Goal: Contribute content: Add original content to the website for others to see

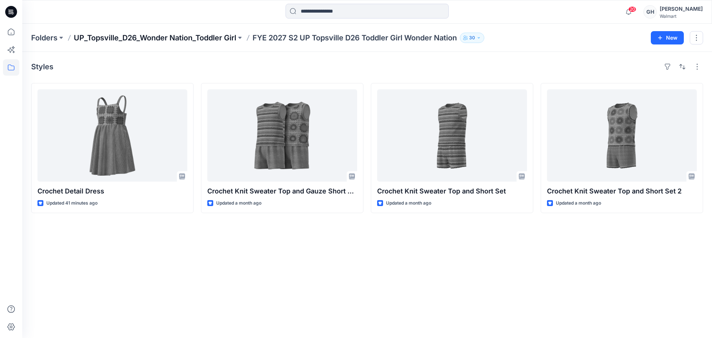
click at [184, 33] on p "UP_Topsville_D26_Wonder Nation_Toddler Girl" at bounding box center [155, 38] width 163 height 10
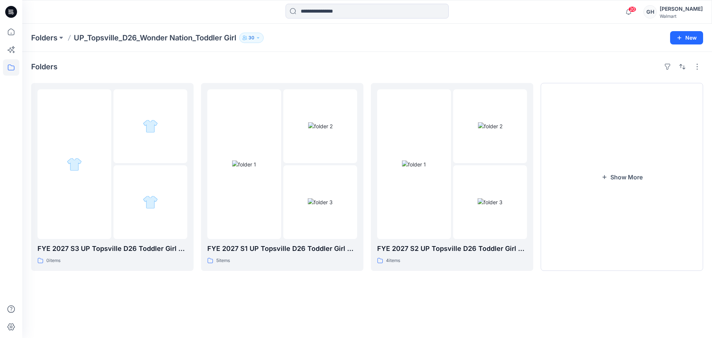
click at [38, 34] on p "Folders" at bounding box center [44, 38] width 26 height 10
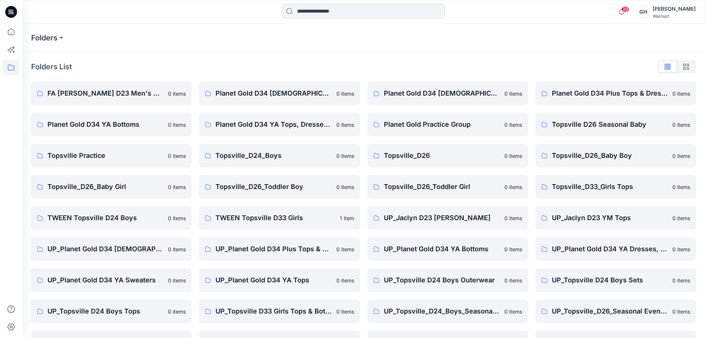
scroll to position [88, 0]
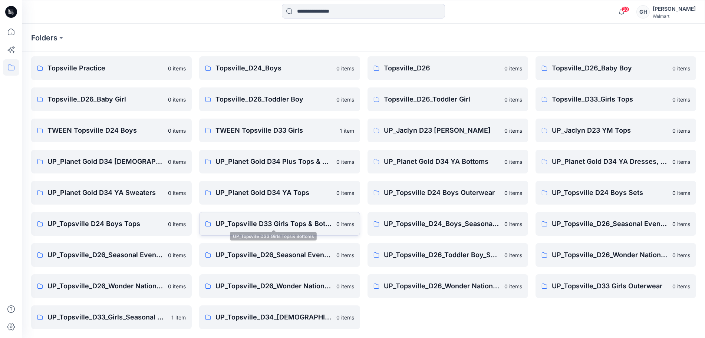
click at [288, 227] on p "UP_Topsville D33 Girls Tops & Bottoms" at bounding box center [274, 224] width 116 height 10
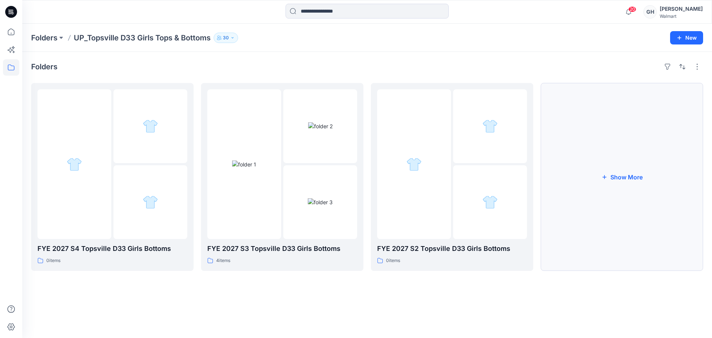
click at [609, 169] on button "Show More" at bounding box center [622, 177] width 163 height 188
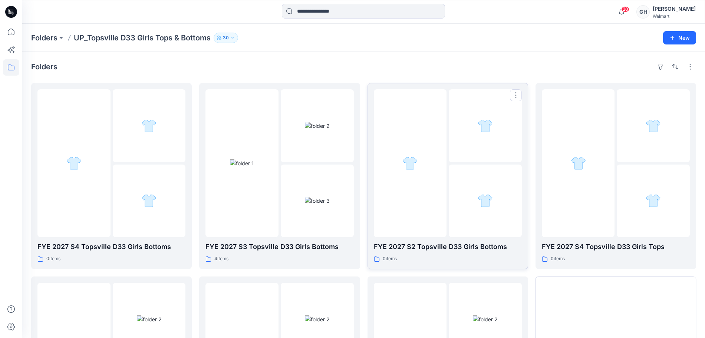
scroll to position [145, 0]
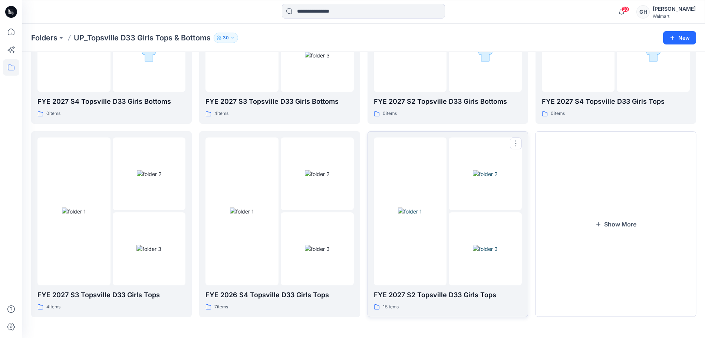
click at [473, 245] on img at bounding box center [485, 249] width 25 height 8
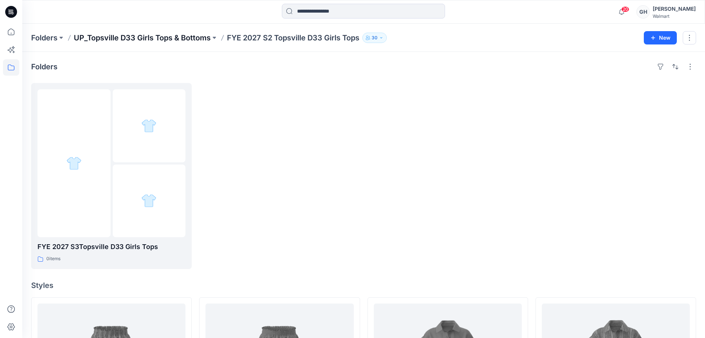
click at [141, 36] on p "UP_Topsville D33 Girls Tops & Bottoms" at bounding box center [142, 38] width 137 height 10
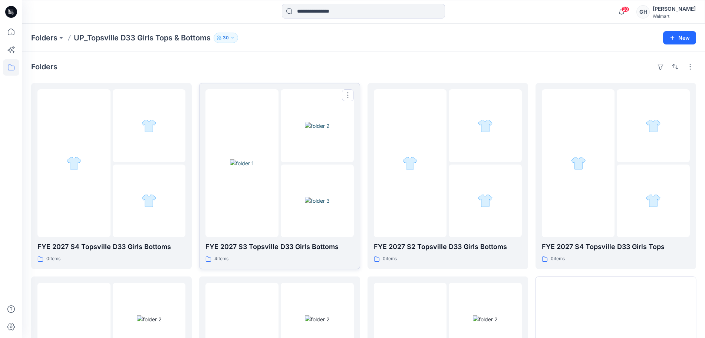
scroll to position [139, 0]
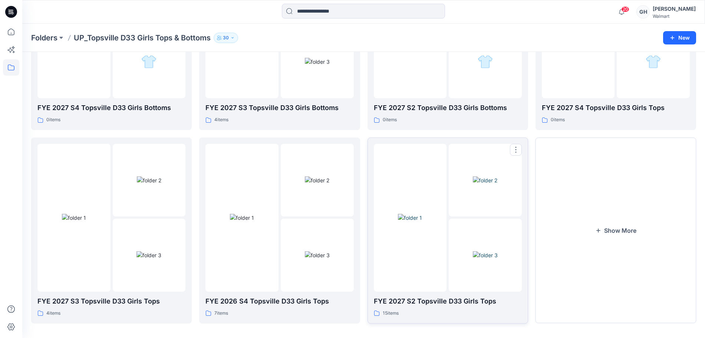
click at [468, 219] on div at bounding box center [485, 218] width 73 height 148
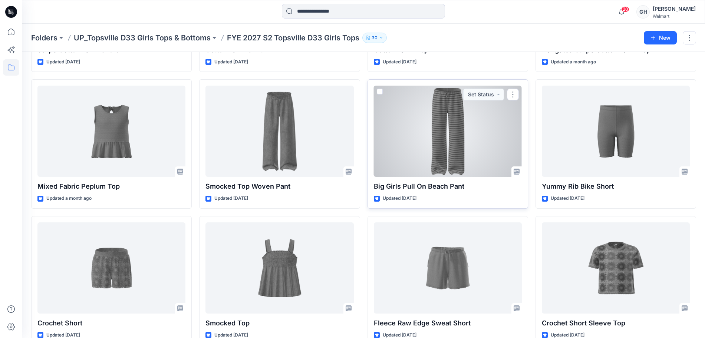
scroll to position [371, 0]
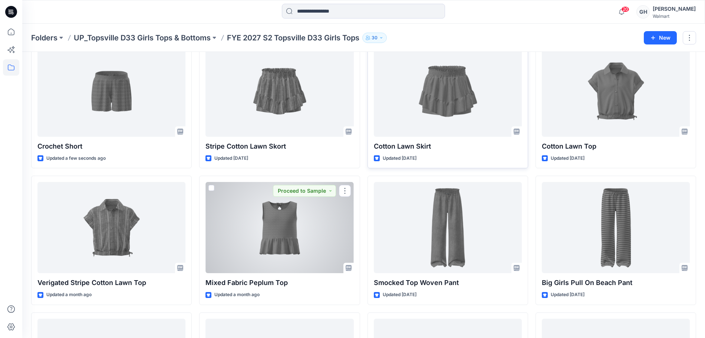
scroll to position [137, 0]
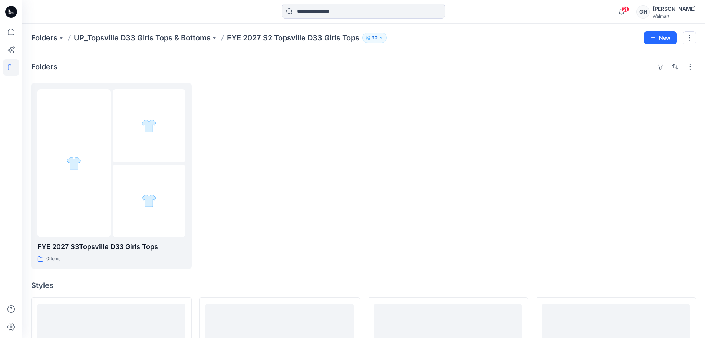
scroll to position [232, 0]
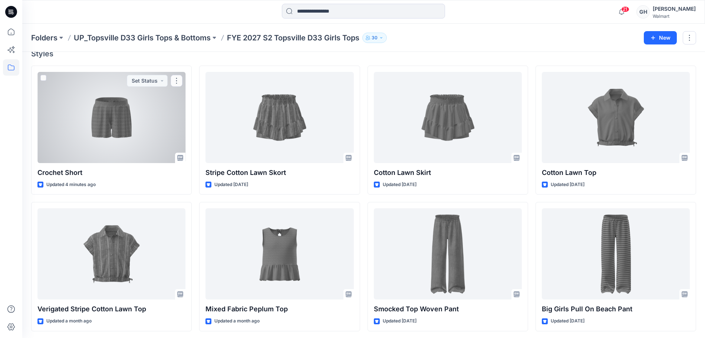
drag, startPoint x: 143, startPoint y: 137, endPoint x: 177, endPoint y: 135, distance: 34.2
click at [143, 137] on div at bounding box center [111, 117] width 148 height 91
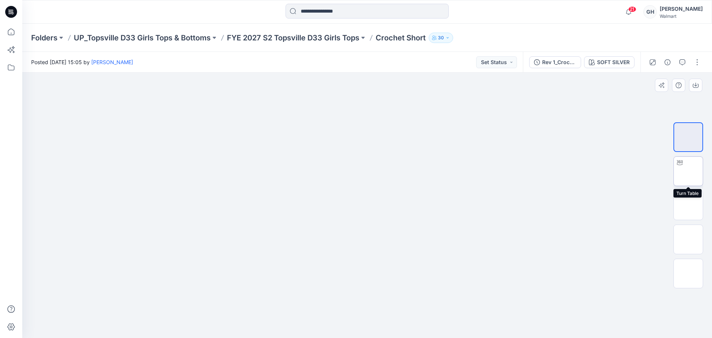
click at [689, 171] on img at bounding box center [689, 171] width 0 height 0
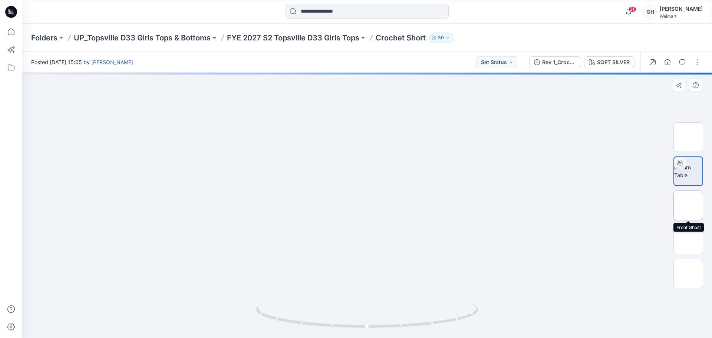
click at [689, 206] on img at bounding box center [689, 206] width 0 height 0
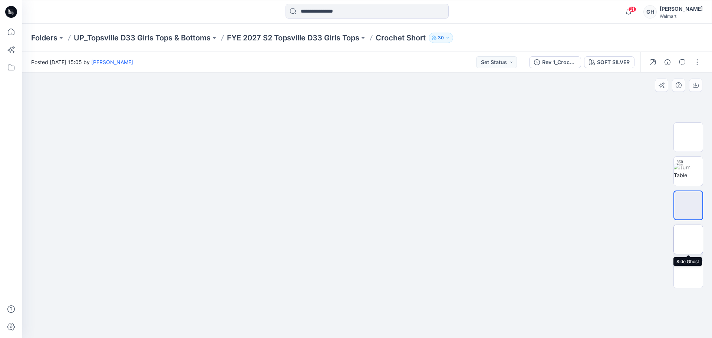
drag, startPoint x: 686, startPoint y: 242, endPoint x: 685, endPoint y: 253, distance: 11.1
click at [689, 240] on img at bounding box center [689, 240] width 0 height 0
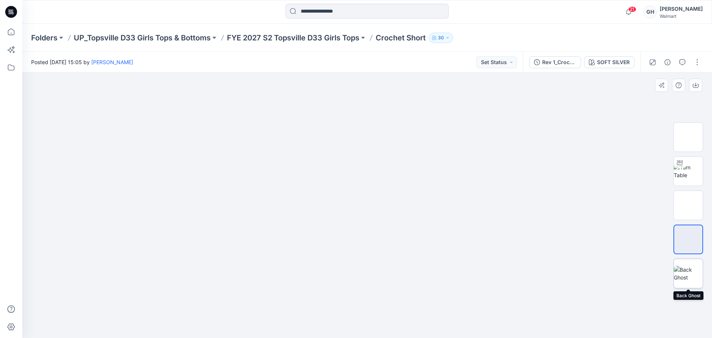
click at [682, 274] on img at bounding box center [688, 274] width 29 height 16
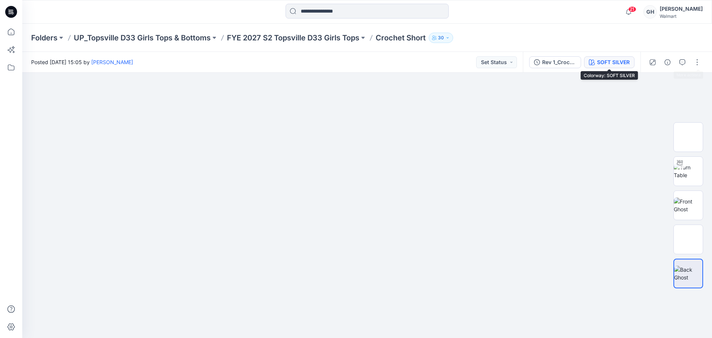
click at [616, 59] on div "SOFT SILVER" at bounding box center [613, 62] width 33 height 8
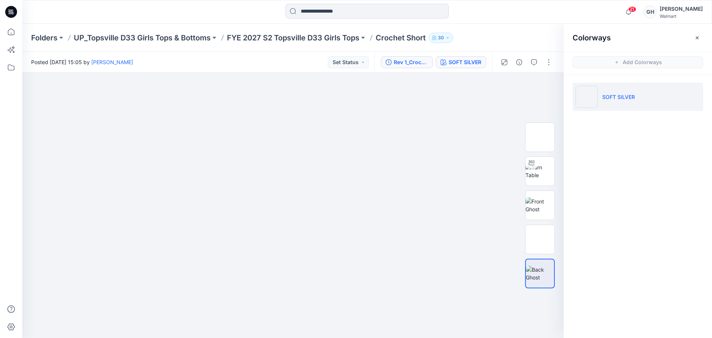
click at [412, 57] on button "Rev 1_Crochet Short" at bounding box center [407, 62] width 52 height 12
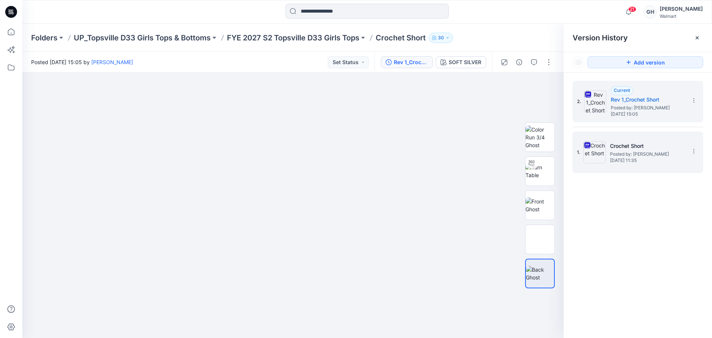
click at [604, 147] on img at bounding box center [595, 152] width 22 height 22
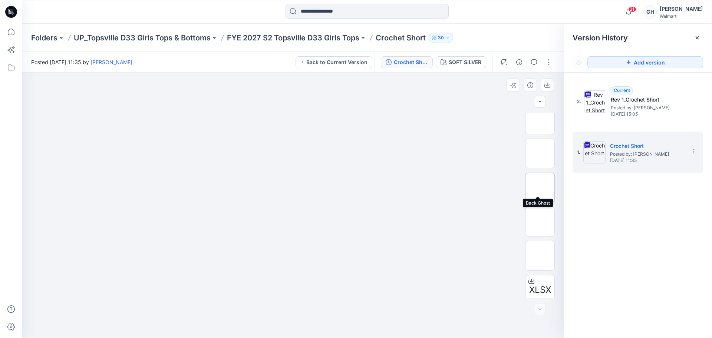
scroll to position [83, 0]
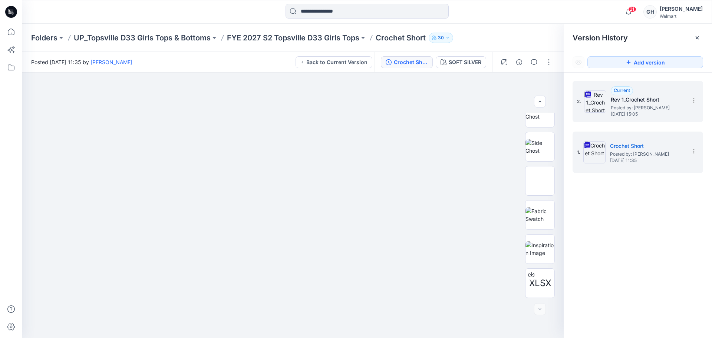
click at [641, 104] on div "Current Rev 1_Crochet Short Posted by: Gwen Hine Friday, September 12, 2025 15:…" at bounding box center [648, 101] width 74 height 30
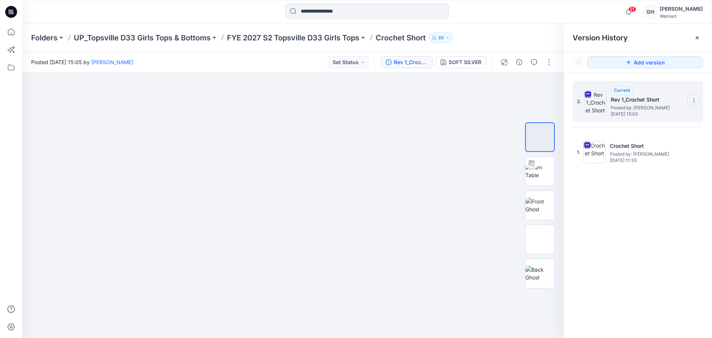
click at [691, 98] on icon at bounding box center [694, 101] width 6 height 6
click at [700, 37] on icon at bounding box center [698, 38] width 6 height 6
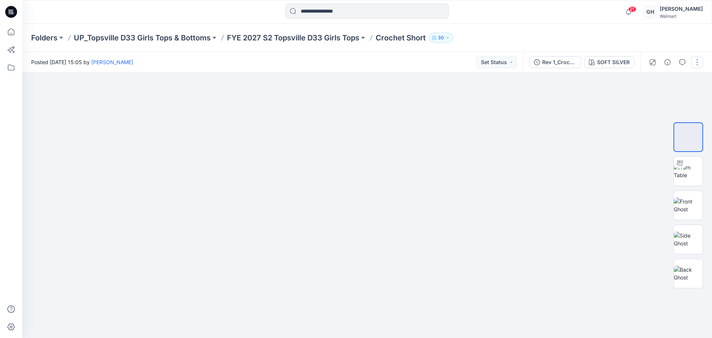
click at [698, 64] on button "button" at bounding box center [698, 62] width 12 height 12
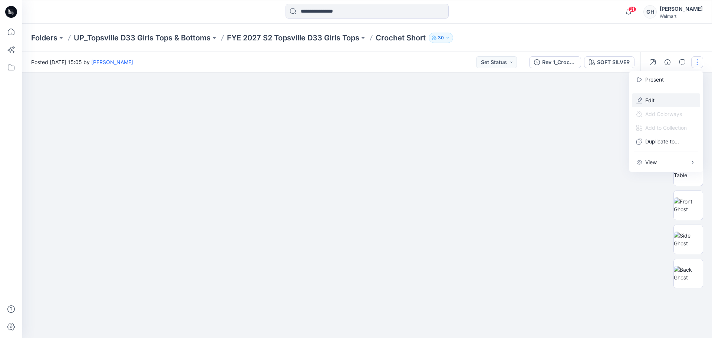
click at [667, 99] on button "Edit" at bounding box center [666, 101] width 68 height 14
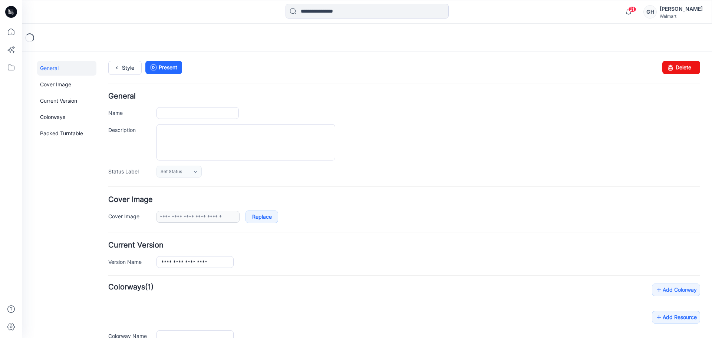
type input "**********"
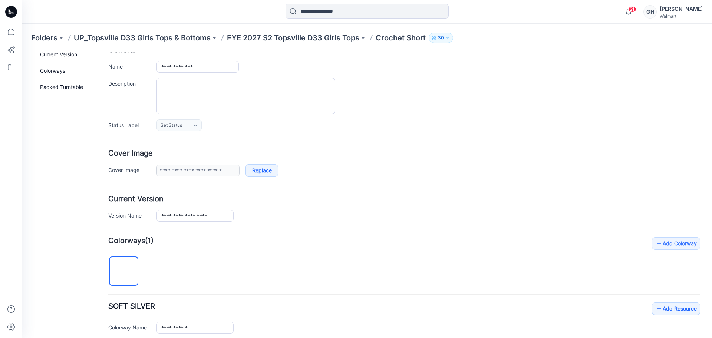
scroll to position [93, 0]
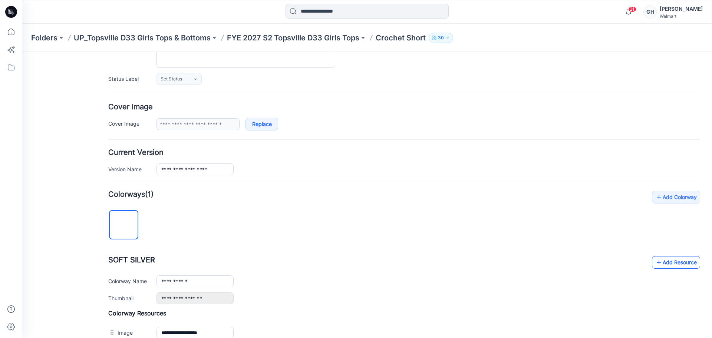
click at [661, 266] on link "Add Resource" at bounding box center [676, 262] width 48 height 13
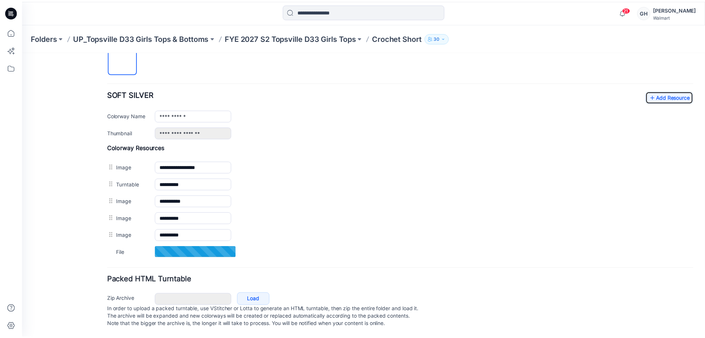
scroll to position [266, 0]
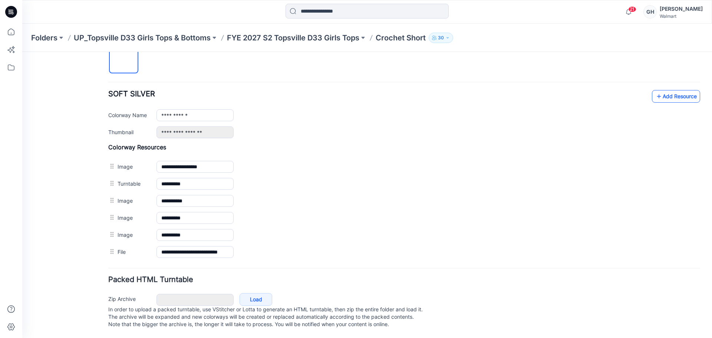
click at [670, 92] on link "Add Resource" at bounding box center [676, 96] width 48 height 13
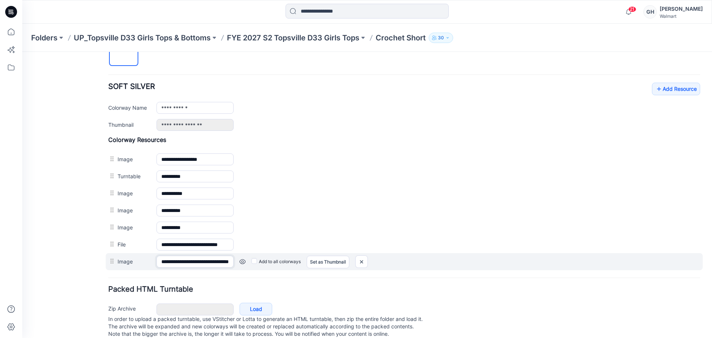
click at [171, 265] on input "**********" at bounding box center [195, 262] width 77 height 12
type input "**********"
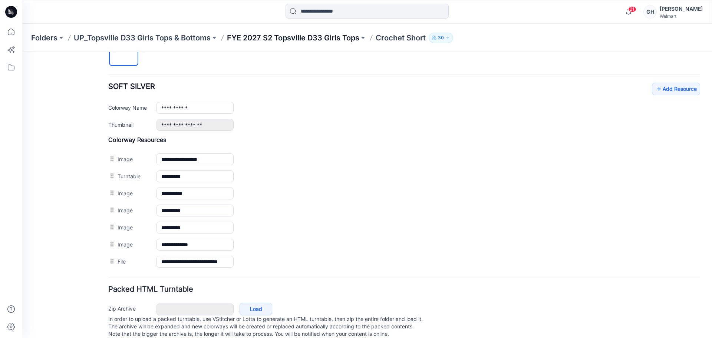
click at [271, 33] on p "FYE 2027 S2 Topsville D33 Girls Tops" at bounding box center [293, 38] width 132 height 10
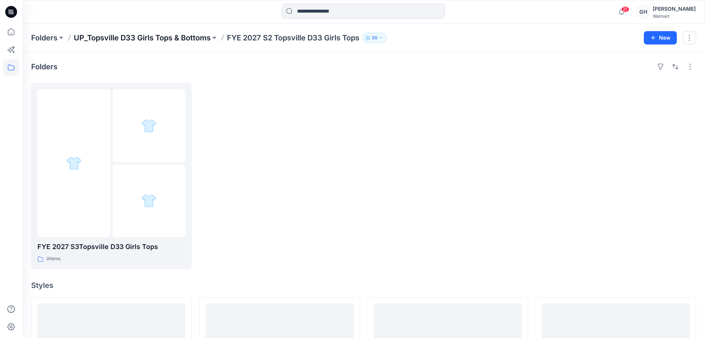
click at [150, 35] on p "UP_Topsville D33 Girls Tops & Bottoms" at bounding box center [142, 38] width 137 height 10
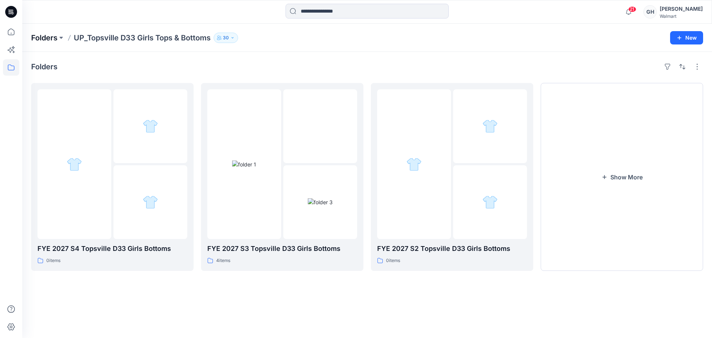
click at [44, 38] on p "Folders" at bounding box center [44, 38] width 26 height 10
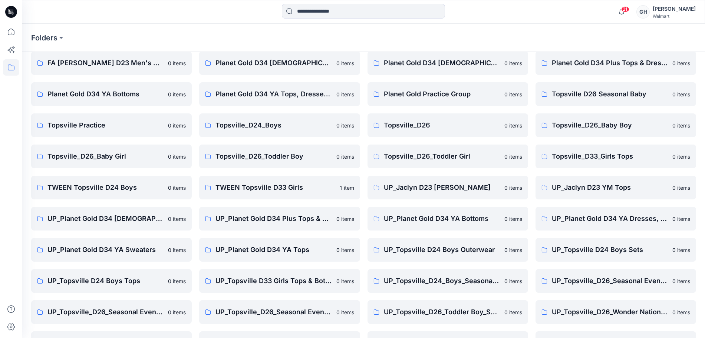
scroll to position [88, 0]
